Goal: Task Accomplishment & Management: Complete application form

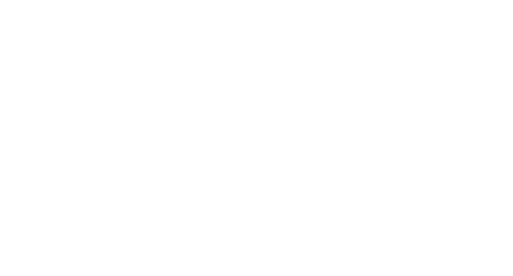
click at [0, 0] on html at bounding box center [0, 0] width 0 height 0
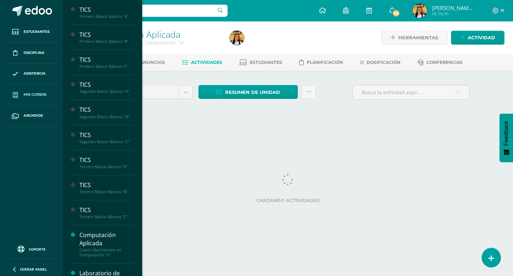
click at [27, 94] on span "Mis cursos" at bounding box center [35, 95] width 23 height 6
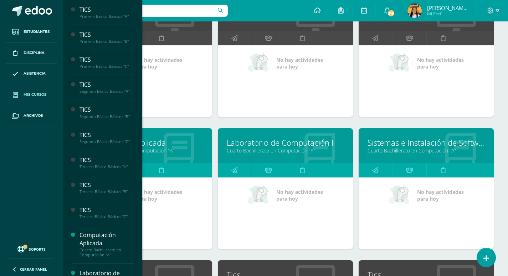
scroll to position [547, 0]
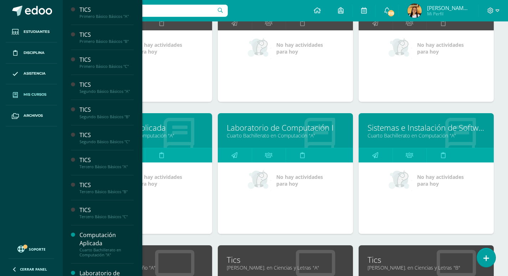
click at [287, 135] on link "Cuarto Bachillerato en Computación "A"" at bounding box center [285, 135] width 117 height 7
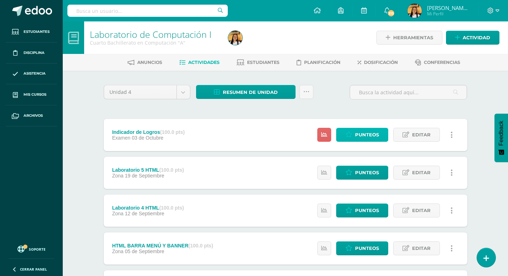
click at [355, 141] on span "Punteos" at bounding box center [367, 134] width 24 height 13
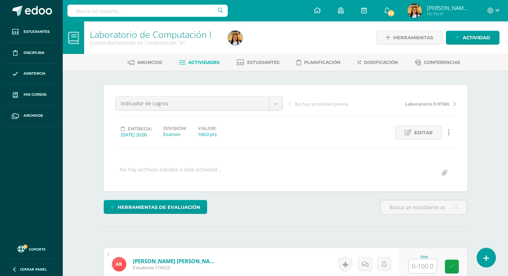
click at [429, 262] on input "text" at bounding box center [423, 266] width 28 height 14
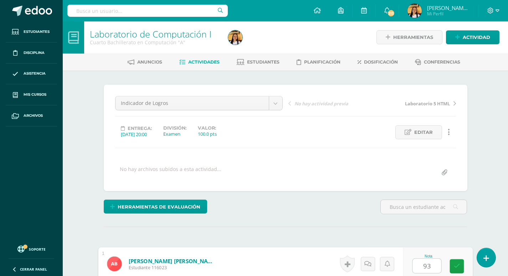
type input "93"
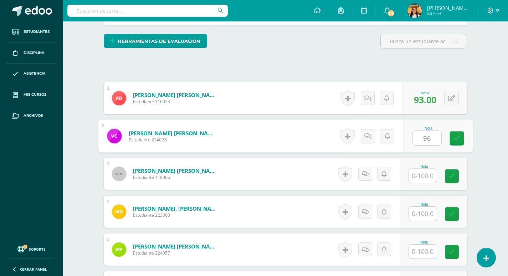
type input "96"
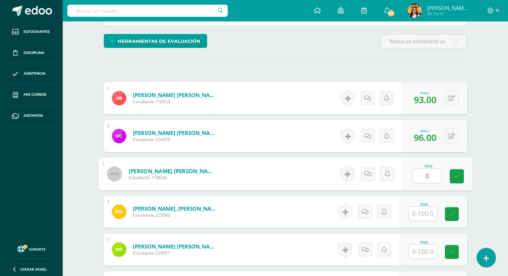
scroll to position [166, 0]
type input "80"
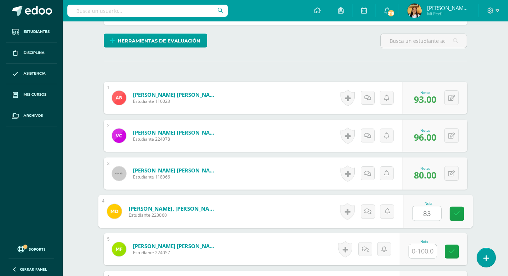
type input "83"
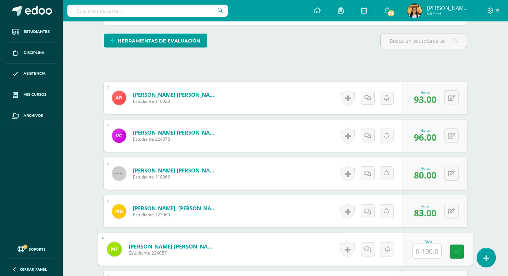
scroll to position [167, 0]
type input "60"
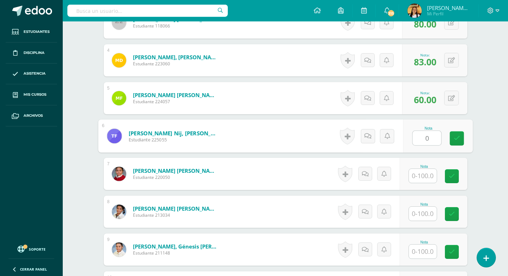
type input "0"
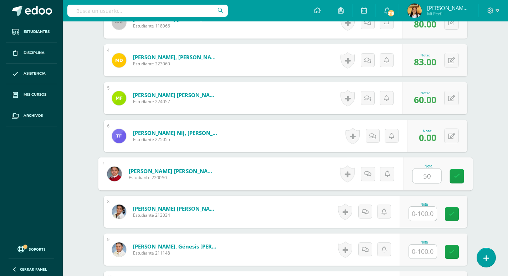
type input "50"
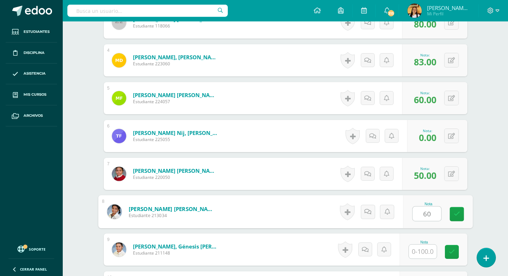
type input "60"
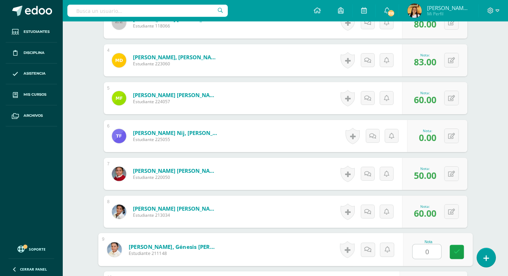
type input "0"
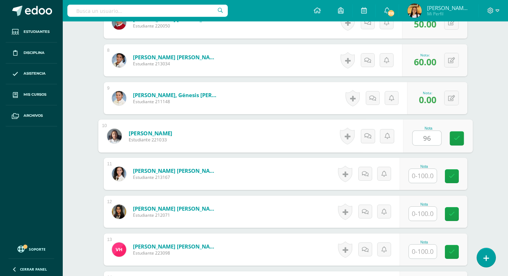
type input "96"
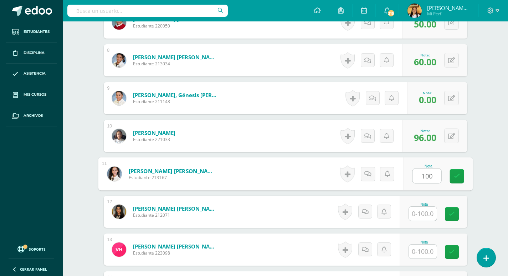
type input "100"
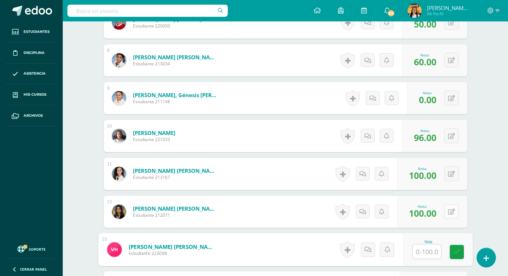
click at [456, 214] on button at bounding box center [451, 211] width 15 height 15
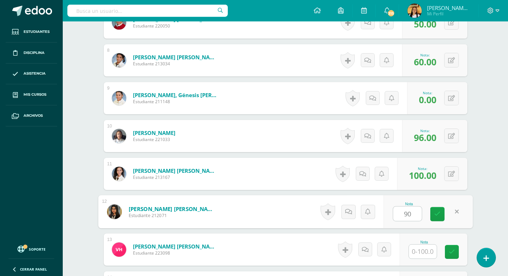
type input "90"
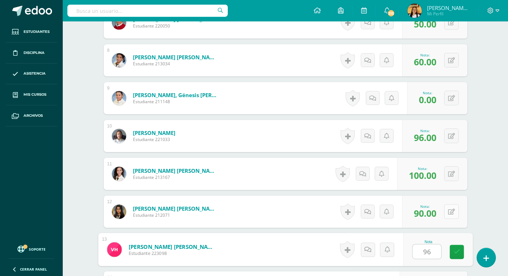
type input "96"
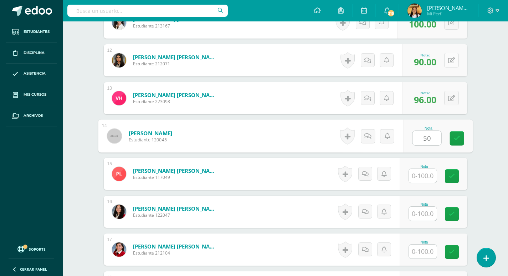
type input "50"
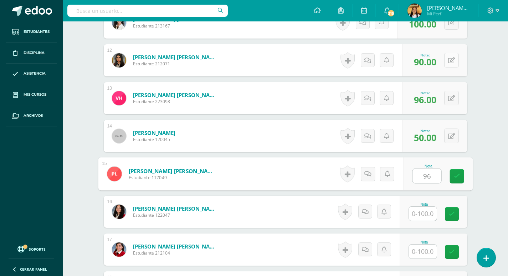
type input "96"
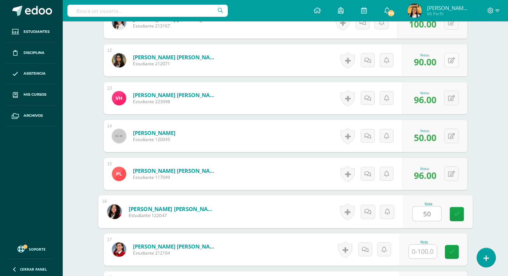
type input "50"
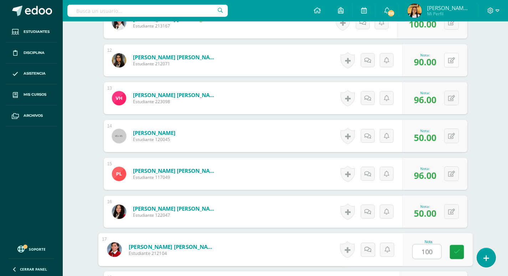
type input "100"
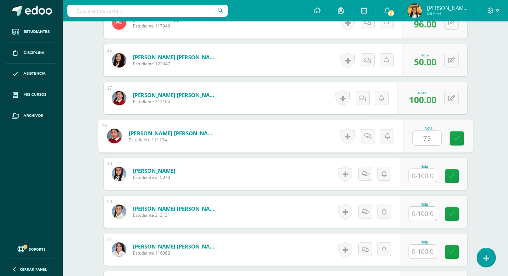
type input "75"
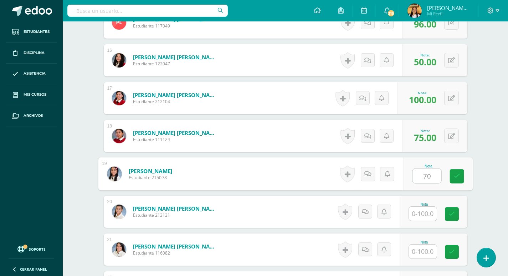
type input "70"
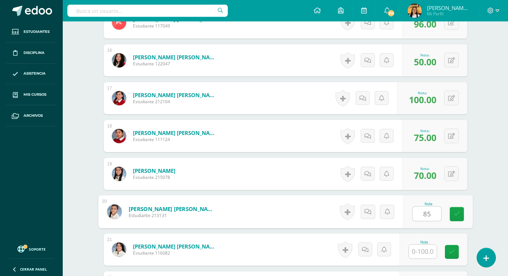
type input "85"
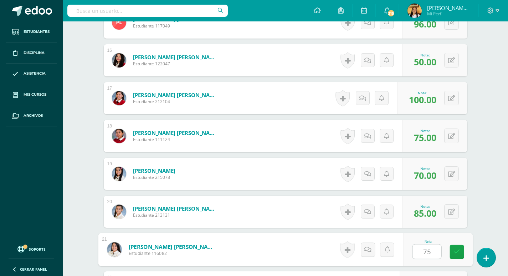
type input "75"
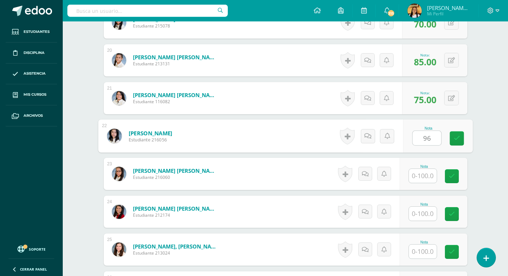
type input "96"
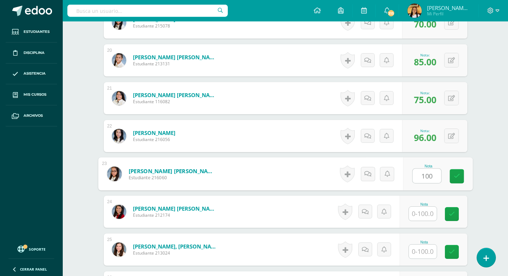
type input "100"
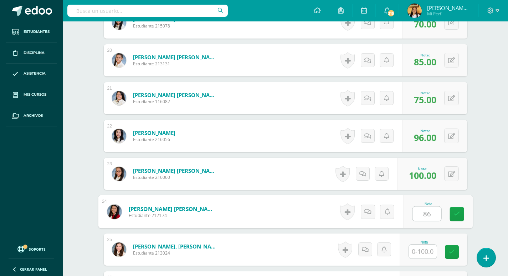
type input "86"
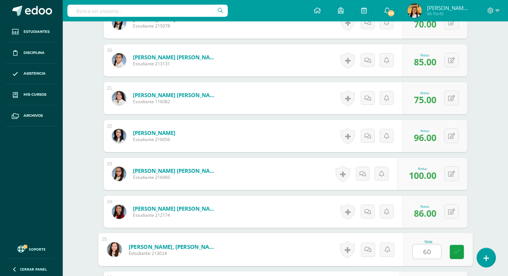
type input "60"
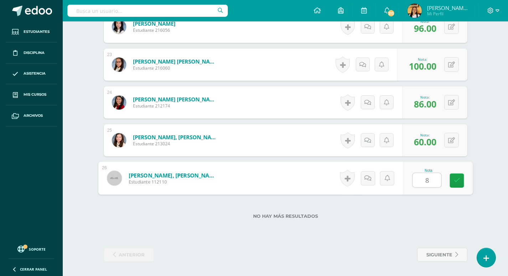
type input "86"
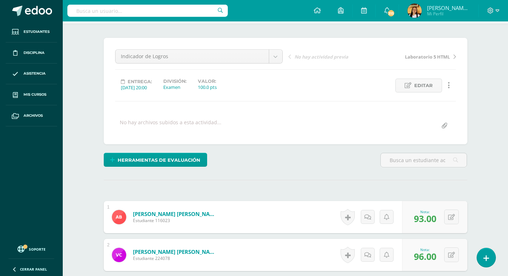
scroll to position [0, 0]
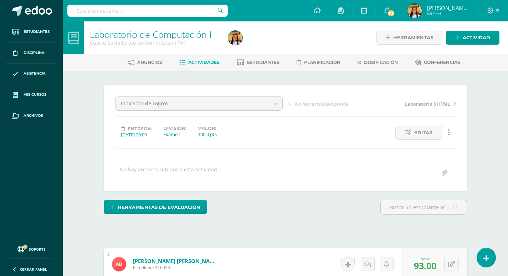
click at [198, 64] on span "Actividades" at bounding box center [203, 62] width 31 height 5
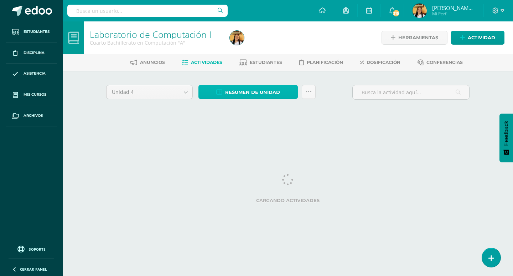
click at [258, 93] on span "Resumen de unidad" at bounding box center [252, 92] width 55 height 13
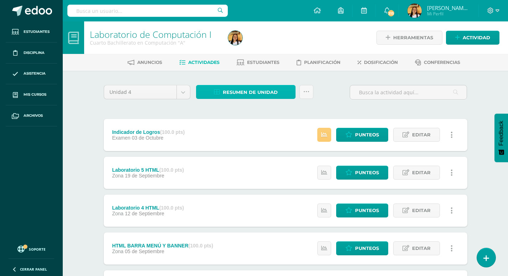
click at [246, 92] on span "Resumen de unidad" at bounding box center [250, 92] width 55 height 13
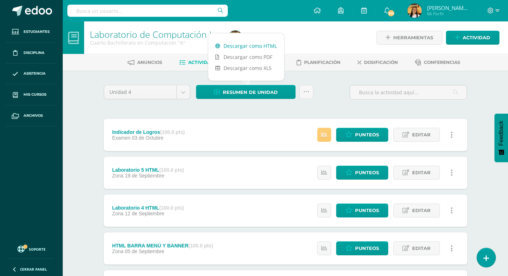
click at [238, 46] on link "Descargar como HTML" at bounding box center [246, 45] width 76 height 11
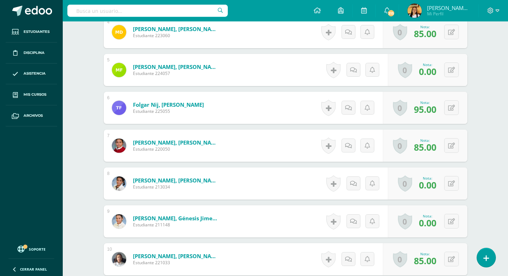
scroll to position [346, 0]
click at [451, 219] on button at bounding box center [451, 220] width 15 height 15
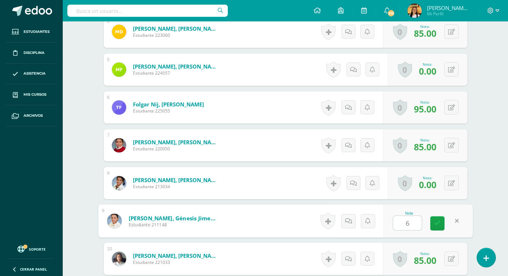
type input "60"
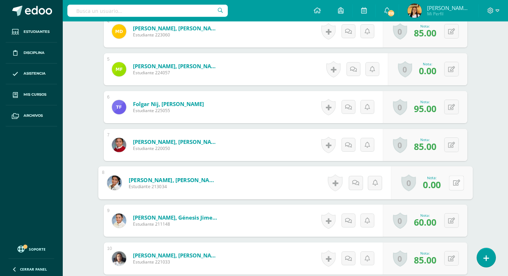
click at [454, 183] on icon at bounding box center [456, 182] width 7 height 6
type input "60"
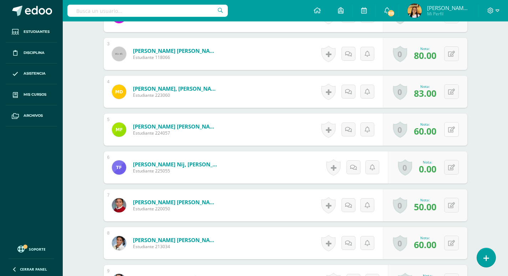
scroll to position [286, 0]
click at [458, 164] on button at bounding box center [451, 166] width 15 height 15
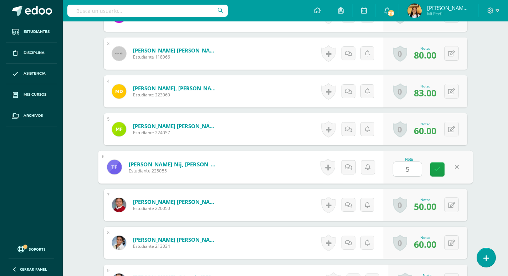
type input "50"
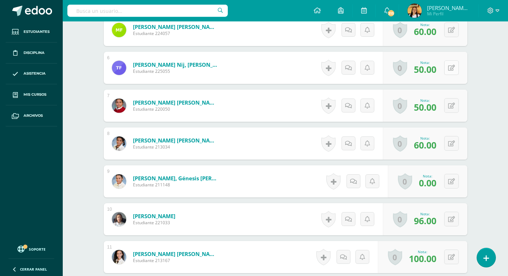
scroll to position [429, 0]
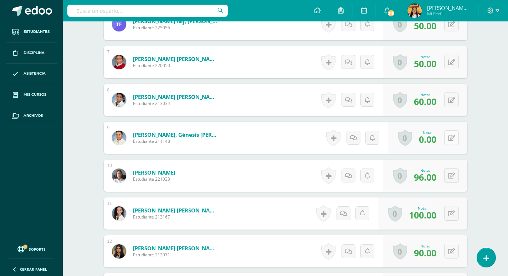
click at [453, 139] on icon at bounding box center [451, 138] width 7 height 6
type input "60"
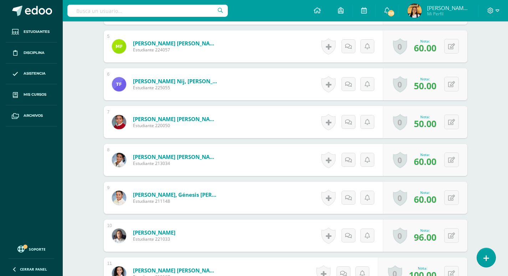
scroll to position [362, 0]
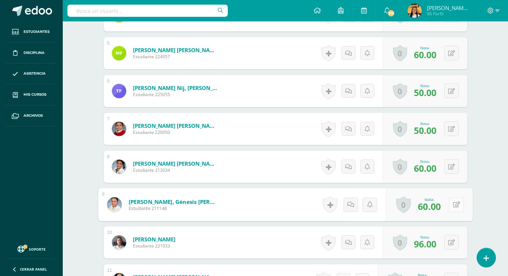
click at [453, 201] on icon at bounding box center [456, 204] width 7 height 6
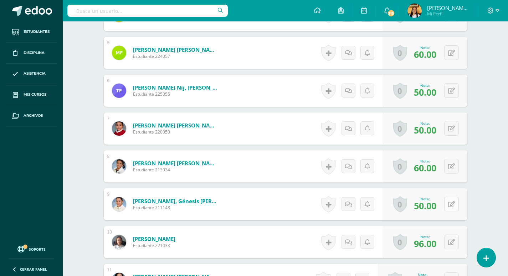
click at [452, 201] on button at bounding box center [451, 203] width 15 height 15
type input "55"
